Goal: Task Accomplishment & Management: Manage account settings

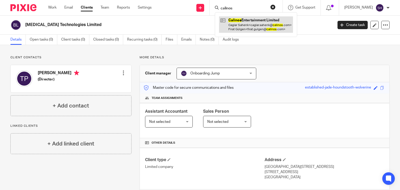
type input "calinos"
click at [250, 27] on link at bounding box center [256, 24] width 74 height 16
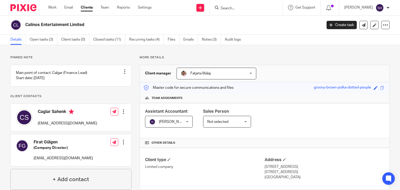
click at [230, 11] on input "Search" at bounding box center [243, 8] width 47 height 5
click at [193, 41] on link "Emails" at bounding box center [190, 40] width 15 height 10
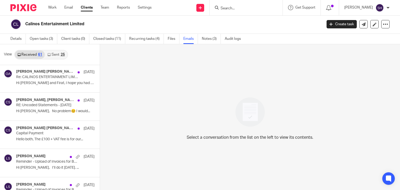
scroll to position [1589, 0]
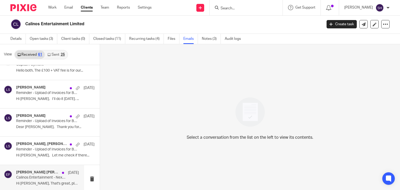
click at [34, 182] on p "Hi Caglar, That's great, please keep us..." at bounding box center [47, 184] width 63 height 4
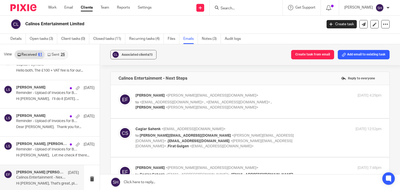
scroll to position [0, 0]
click at [249, 105] on p "to <firat.gulgen@calinos.com> , <caglar.sahenk@calinos.com> , Matt Dangell <mat…" at bounding box center [217, 105] width 164 height 11
checkbox input "true"
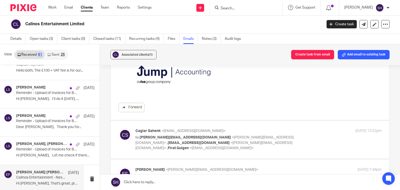
scroll to position [283, 0]
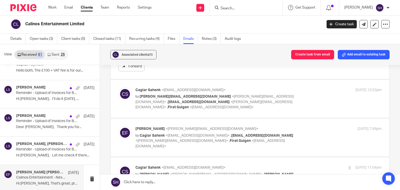
click at [263, 111] on label at bounding box center [250, 99] width 279 height 38
click at [118, 87] on input "checkbox" at bounding box center [118, 87] width 0 height 0
checkbox input "true"
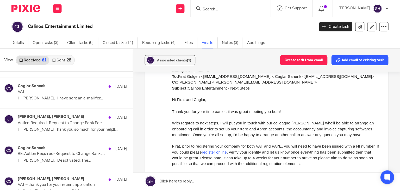
scroll to position [412, 0]
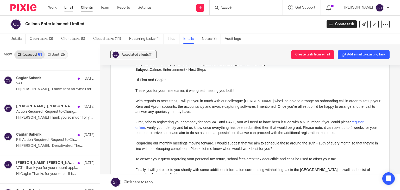
click at [71, 5] on link "Email" at bounding box center [68, 7] width 9 height 5
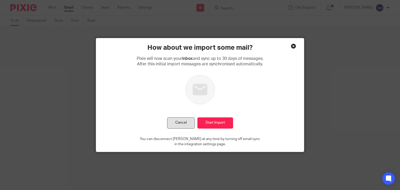
click at [171, 121] on button "Cancel" at bounding box center [181, 122] width 28 height 11
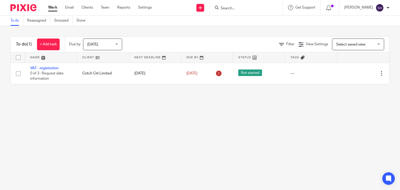
click at [237, 10] on input "Search" at bounding box center [243, 8] width 47 height 5
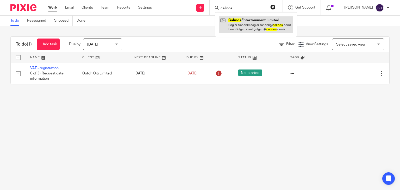
type input "calinos"
click at [248, 19] on link at bounding box center [256, 24] width 74 height 16
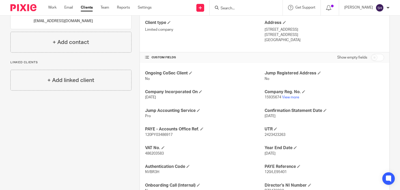
scroll to position [152, 0]
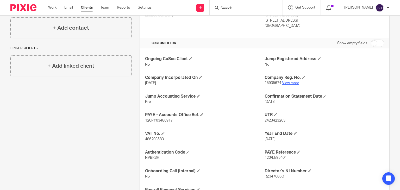
click at [285, 83] on link "View more" at bounding box center [290, 83] width 17 height 4
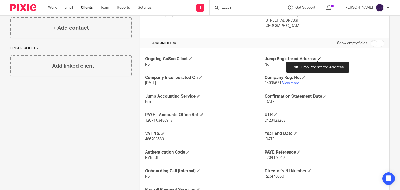
click at [318, 58] on span at bounding box center [319, 58] width 3 height 3
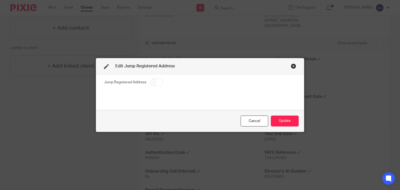
click at [151, 83] on input "checkbox" at bounding box center [156, 82] width 13 height 7
checkbox input "true"
click at [284, 117] on button "Update" at bounding box center [285, 121] width 28 height 11
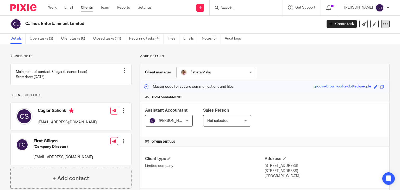
scroll to position [0, 0]
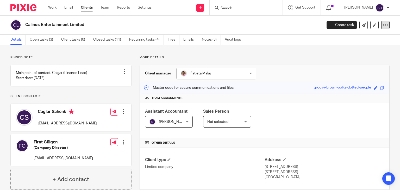
click at [384, 21] on div at bounding box center [385, 25] width 8 height 8
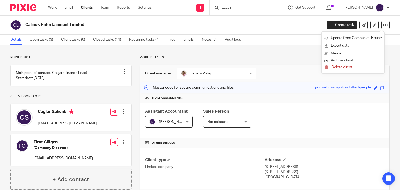
click at [353, 58] on button "Archive client" at bounding box center [353, 60] width 58 height 7
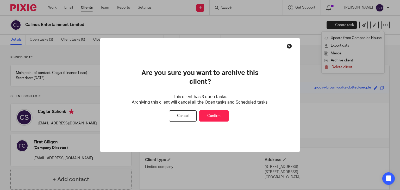
drag, startPoint x: 220, startPoint y: 110, endPoint x: 229, endPoint y: 87, distance: 24.7
click at [219, 110] on button "Confirm" at bounding box center [213, 115] width 29 height 11
